Goal: Task Accomplishment & Management: Manage account settings

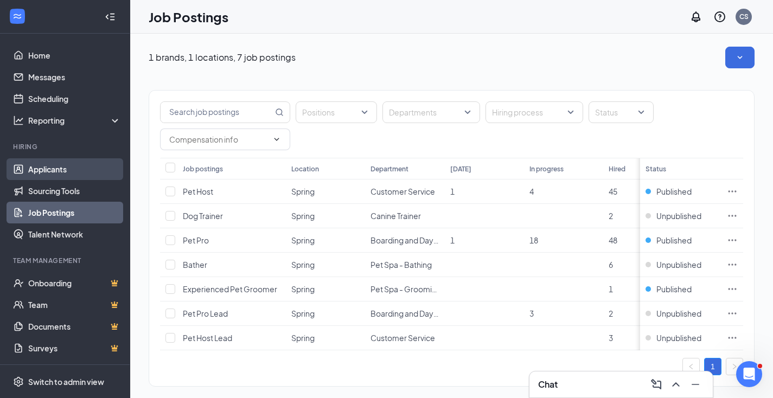
click at [53, 168] on link "Applicants" at bounding box center [74, 169] width 93 height 22
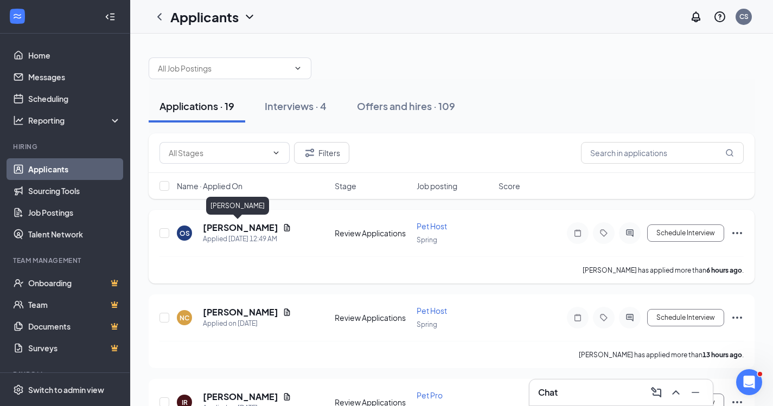
click at [247, 229] on h5 "[PERSON_NAME]" at bounding box center [240, 228] width 75 height 12
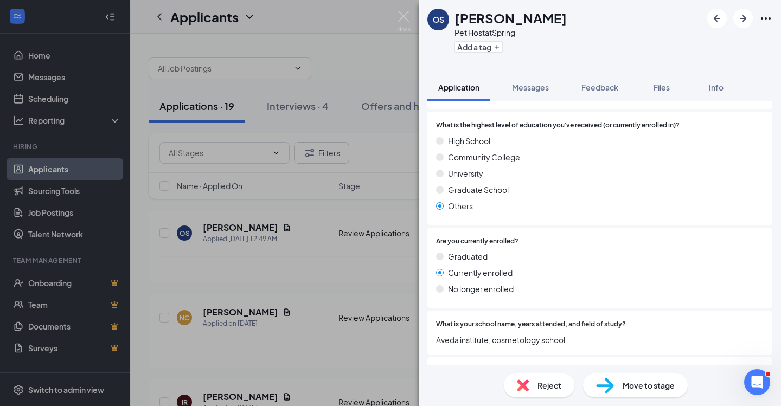
scroll to position [1334, 0]
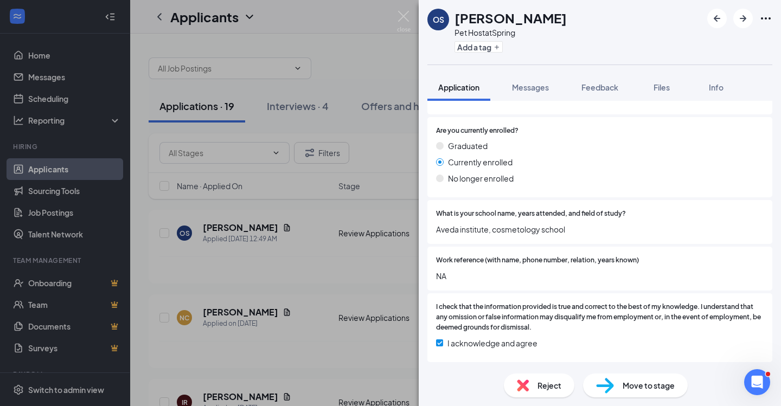
click at [537, 388] on div "Reject" at bounding box center [539, 386] width 71 height 24
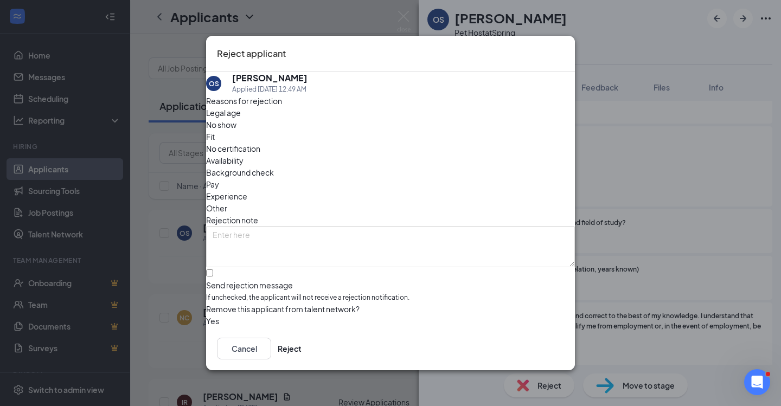
click at [244, 155] on span "Availability" at bounding box center [224, 161] width 37 height 12
click at [302, 349] on button "Reject" at bounding box center [290, 349] width 24 height 22
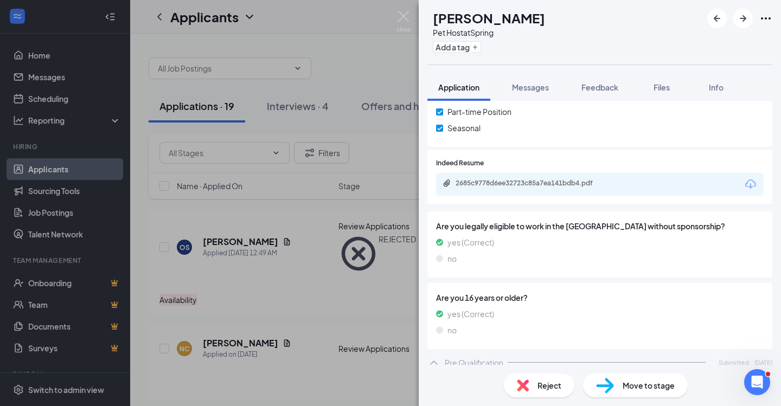
scroll to position [194, 0]
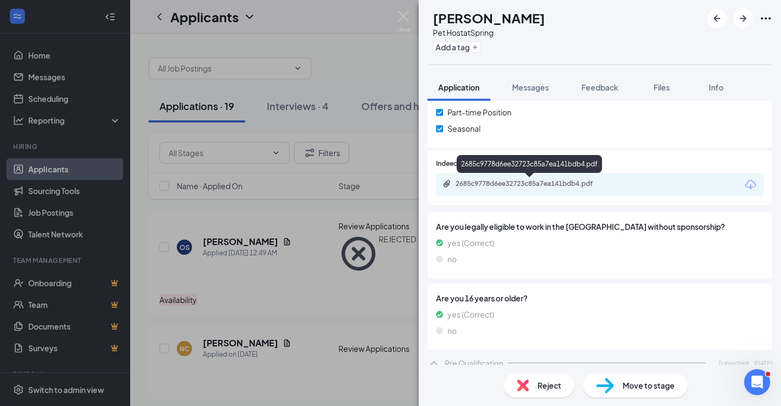
click at [515, 184] on div "2685c9778d6ee32723c85a7ea141bdb4.pdf" at bounding box center [532, 184] width 152 height 9
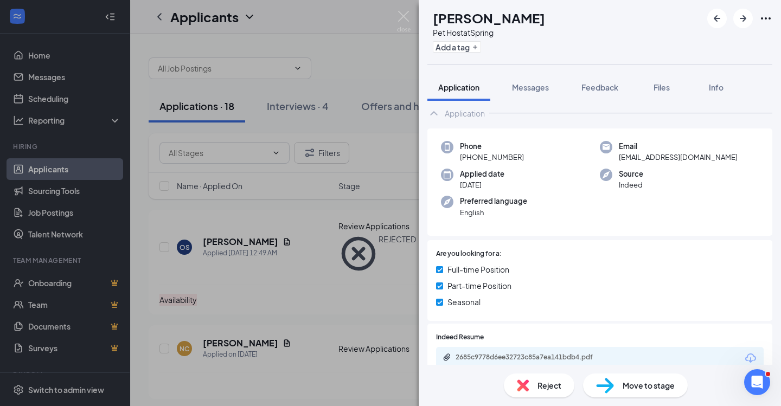
scroll to position [0, 0]
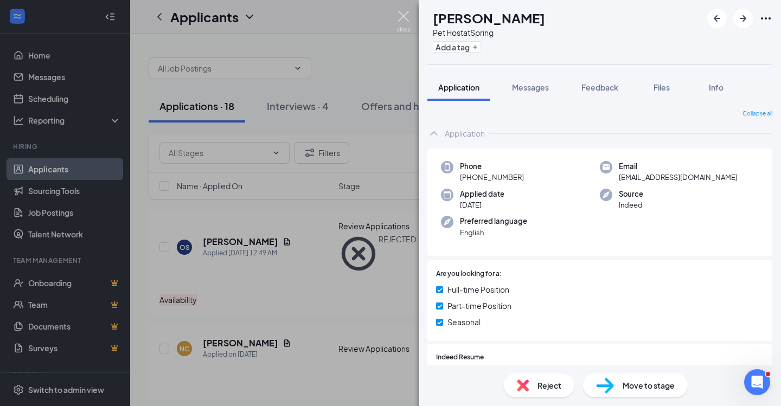
click at [406, 17] on img at bounding box center [404, 21] width 14 height 21
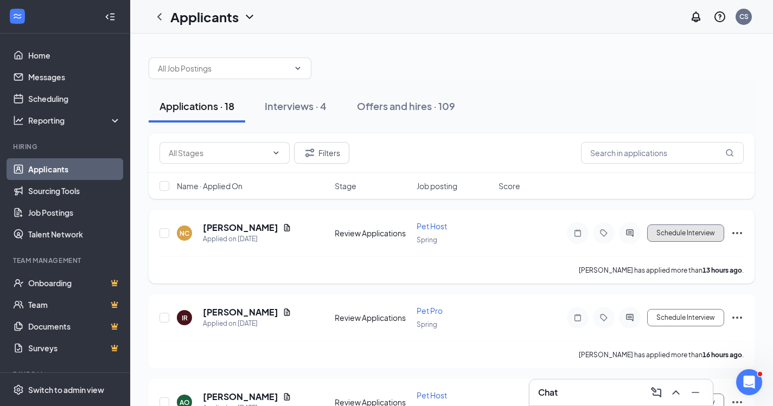
click at [674, 233] on button "Schedule Interview" at bounding box center [685, 233] width 77 height 17
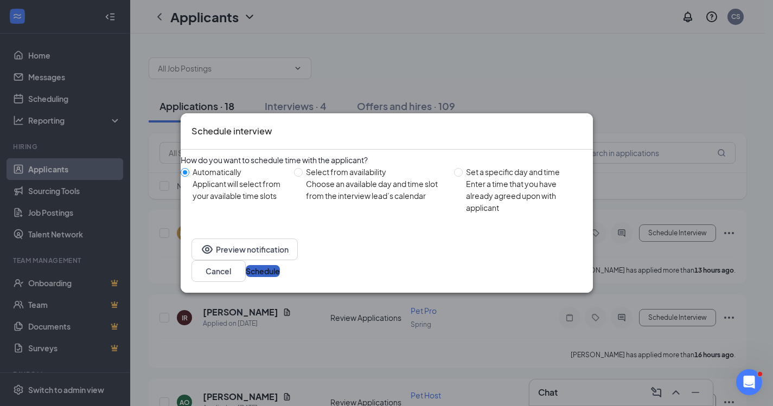
click at [280, 273] on button "Schedule" at bounding box center [263, 271] width 34 height 12
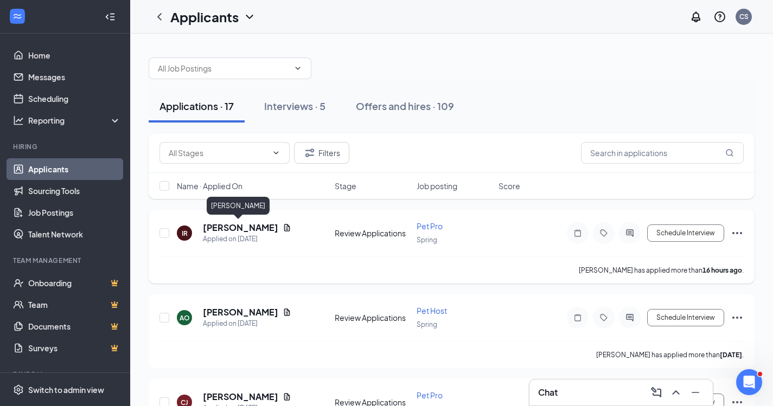
click at [248, 228] on h5 "[PERSON_NAME]" at bounding box center [240, 228] width 75 height 12
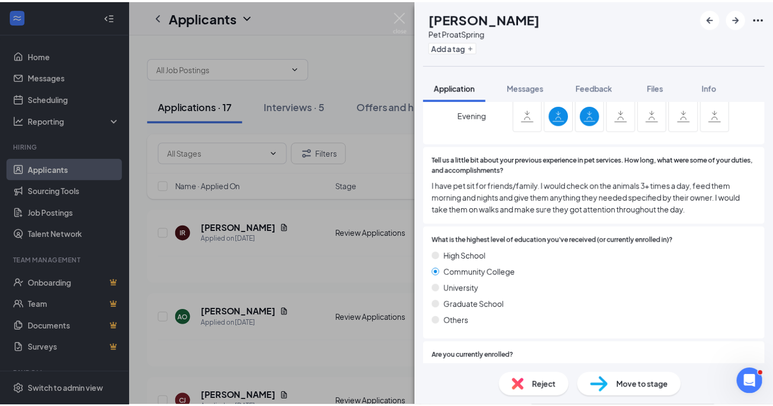
scroll to position [1165, 0]
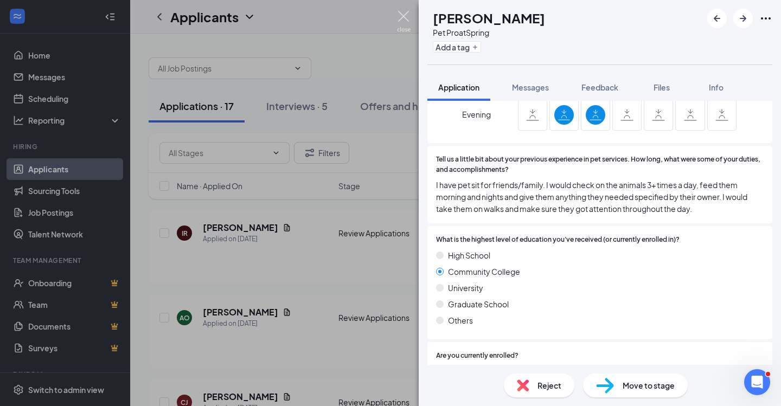
click at [406, 14] on img at bounding box center [404, 21] width 14 height 21
